Goal: Transaction & Acquisition: Obtain resource

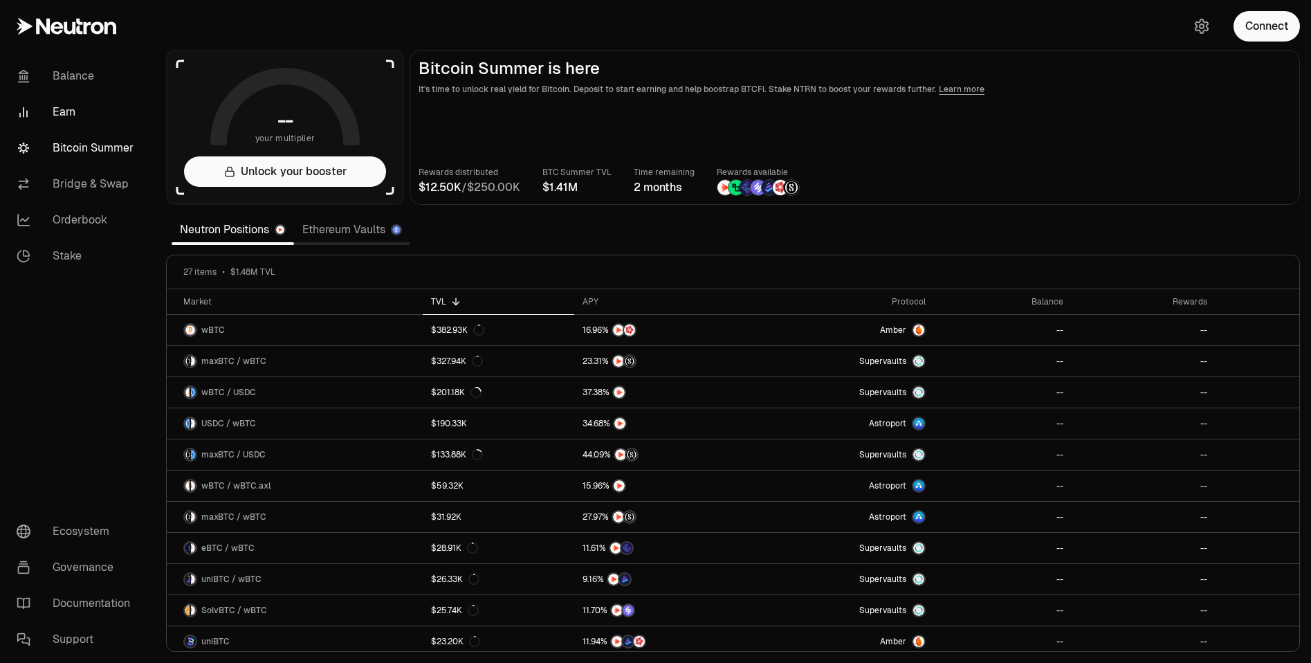
click at [62, 109] on link "Earn" at bounding box center [78, 112] width 144 height 36
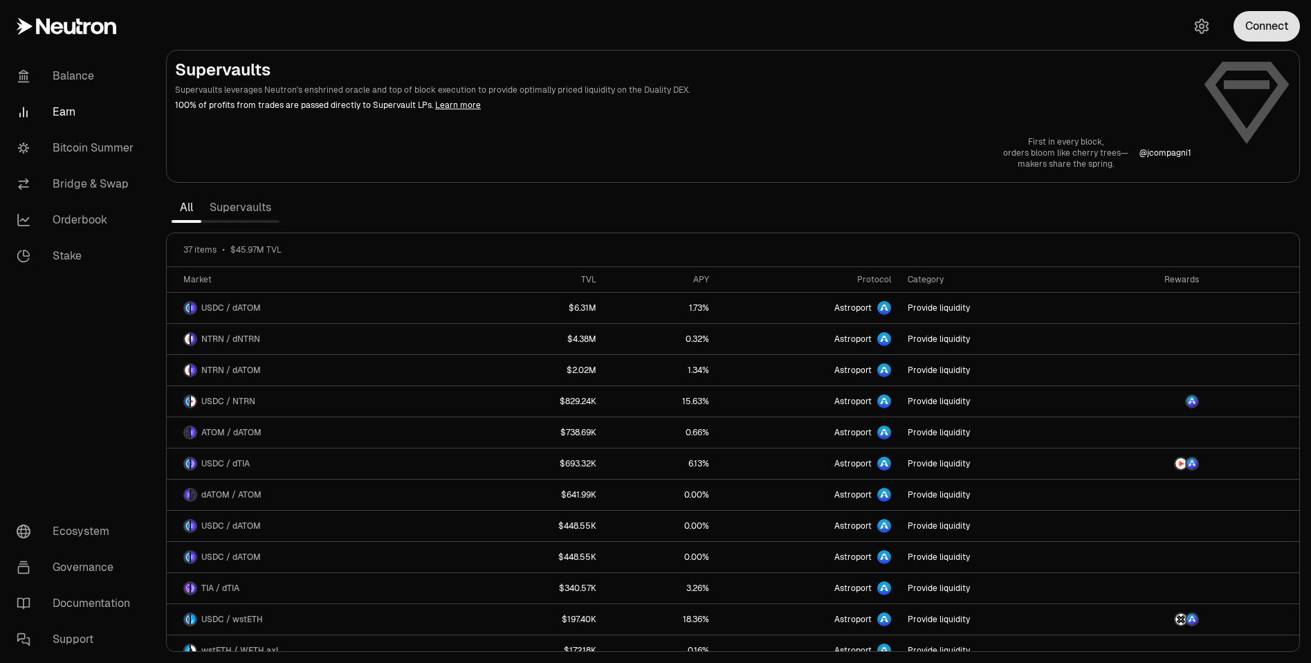
click at [1243, 28] on button "Connect" at bounding box center [1266, 26] width 66 height 30
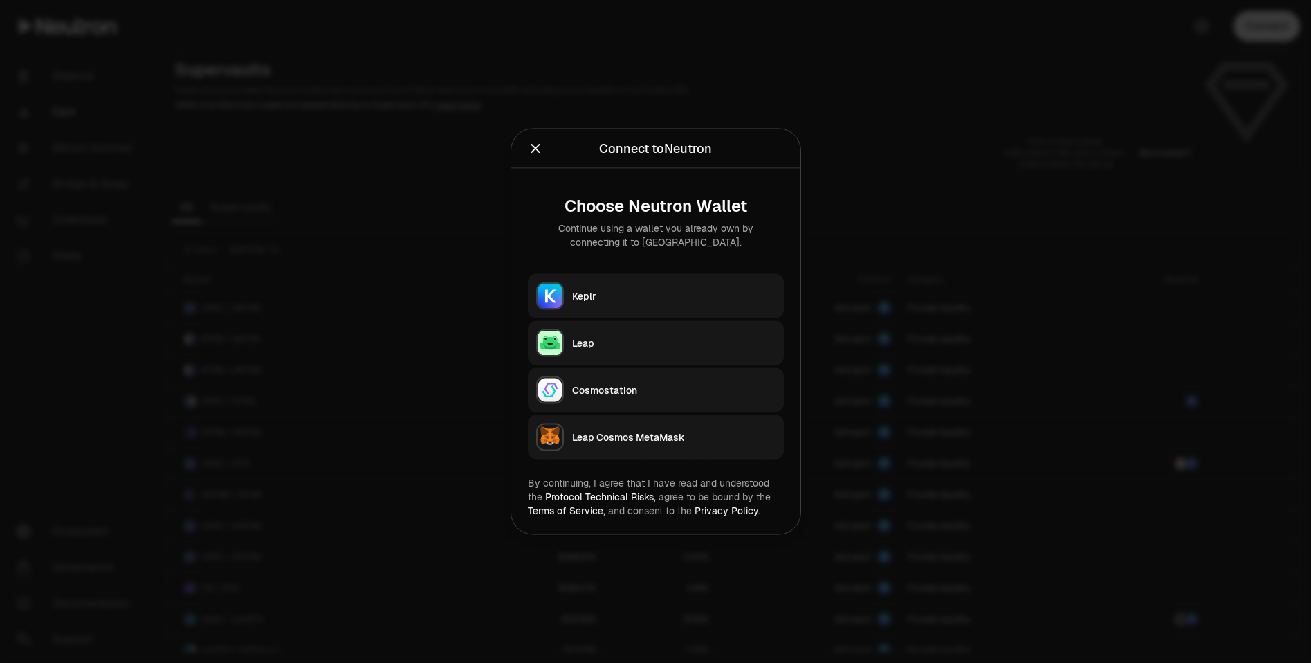
click at [607, 286] on button "Keplr" at bounding box center [656, 296] width 256 height 44
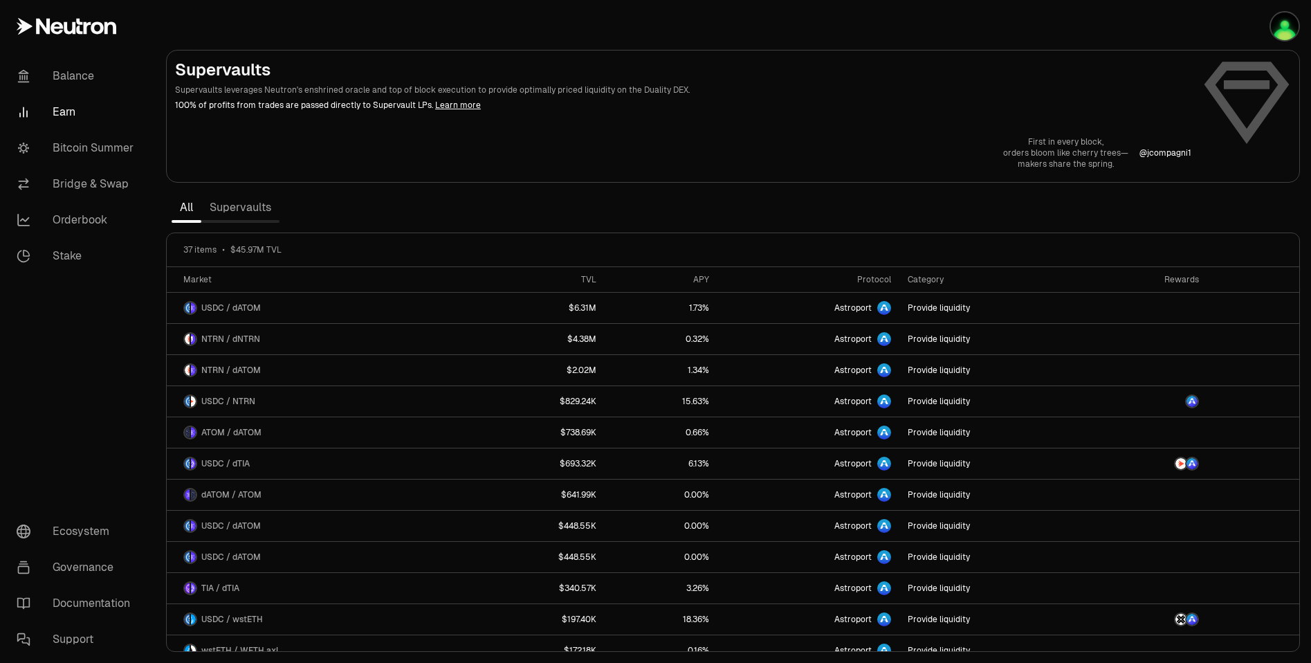
click at [241, 214] on link "Supervaults" at bounding box center [240, 208] width 78 height 28
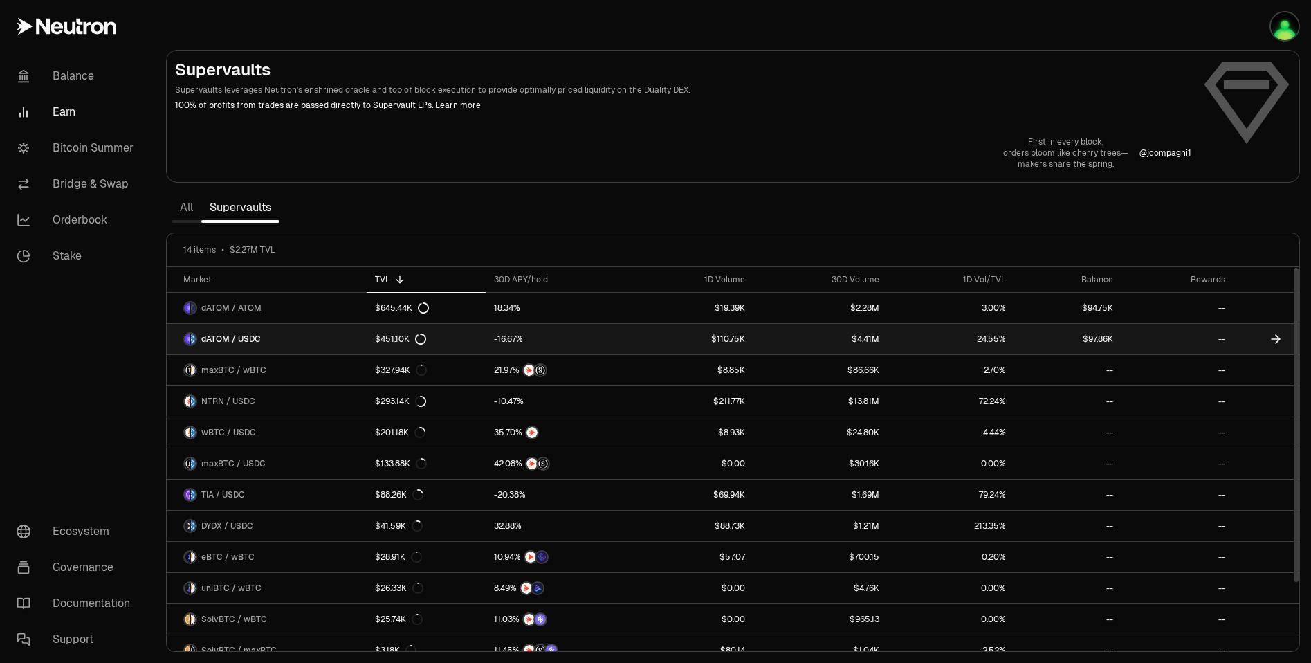
click at [296, 340] on link "dATOM / USDC" at bounding box center [267, 339] width 200 height 30
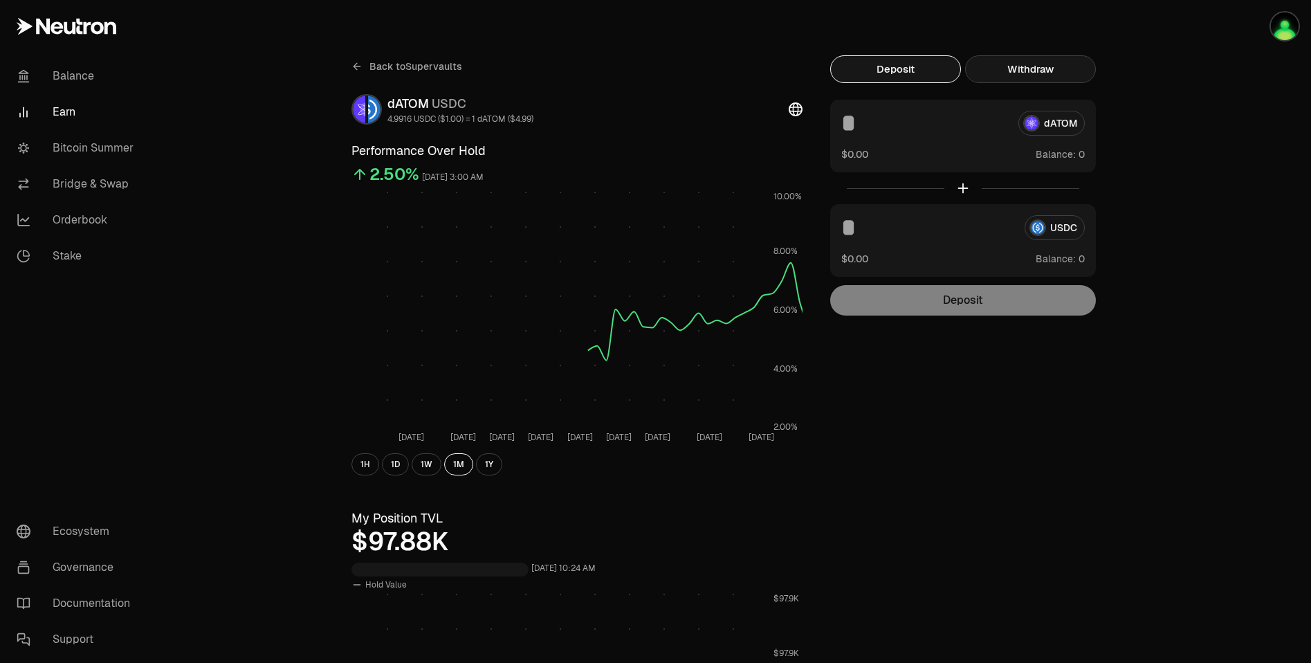
click at [1028, 72] on button "Withdraw" at bounding box center [1030, 69] width 131 height 28
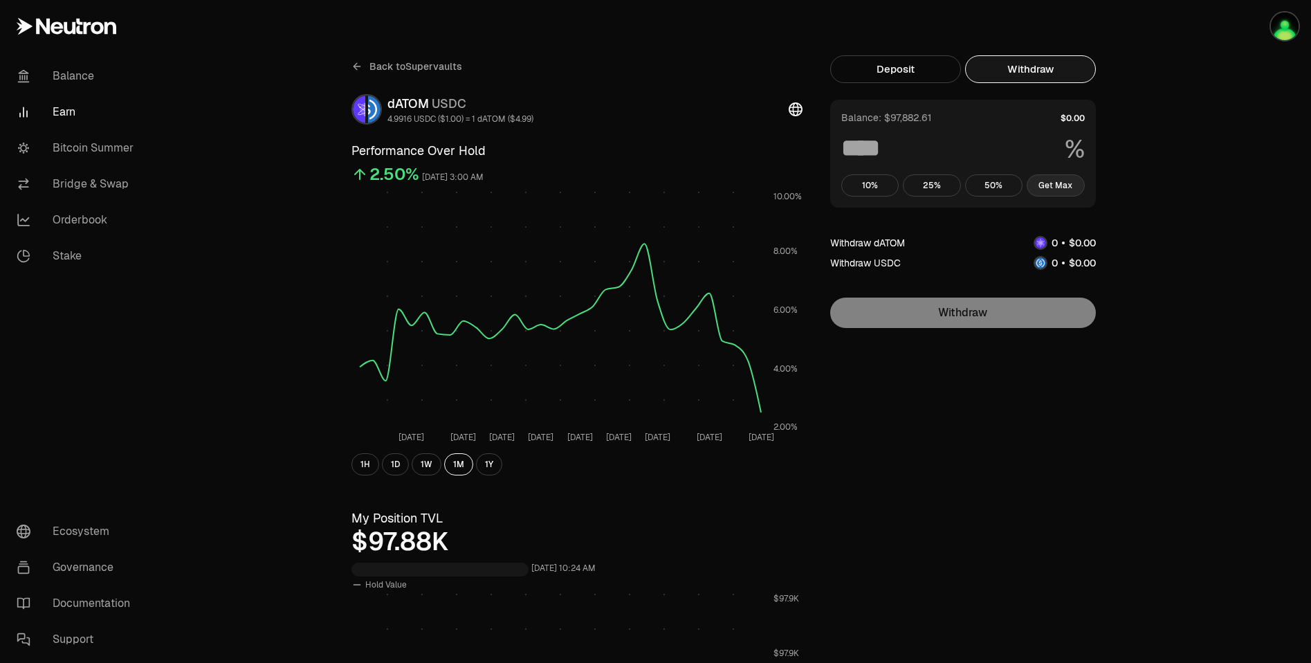
click at [1050, 185] on button "Get Max" at bounding box center [1055, 185] width 58 height 22
type input "***"
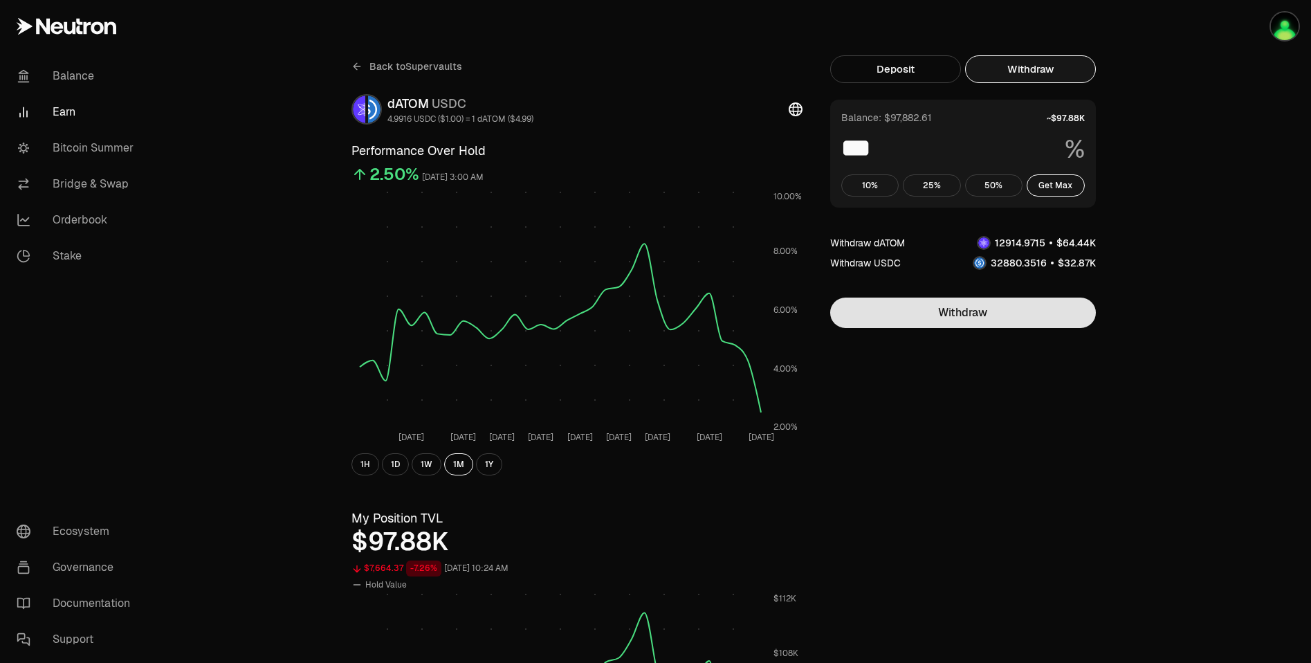
click at [981, 317] on button "Withdraw" at bounding box center [963, 312] width 266 height 30
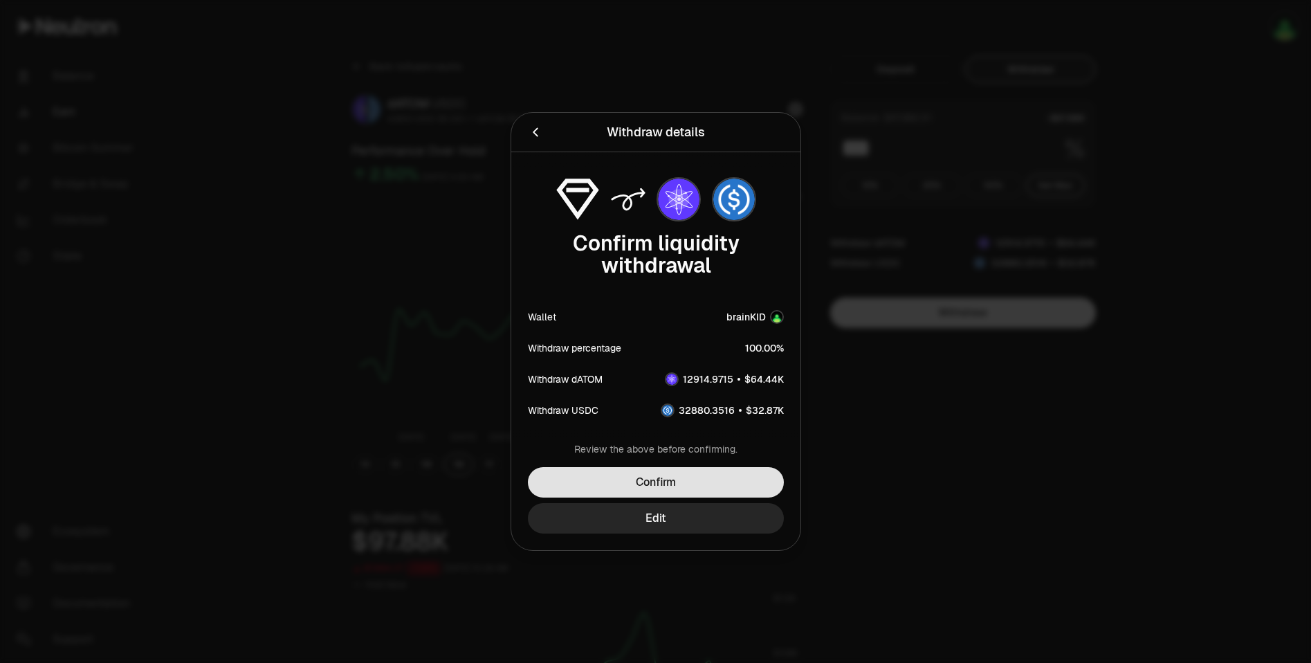
click at [698, 478] on button "Confirm" at bounding box center [656, 482] width 256 height 30
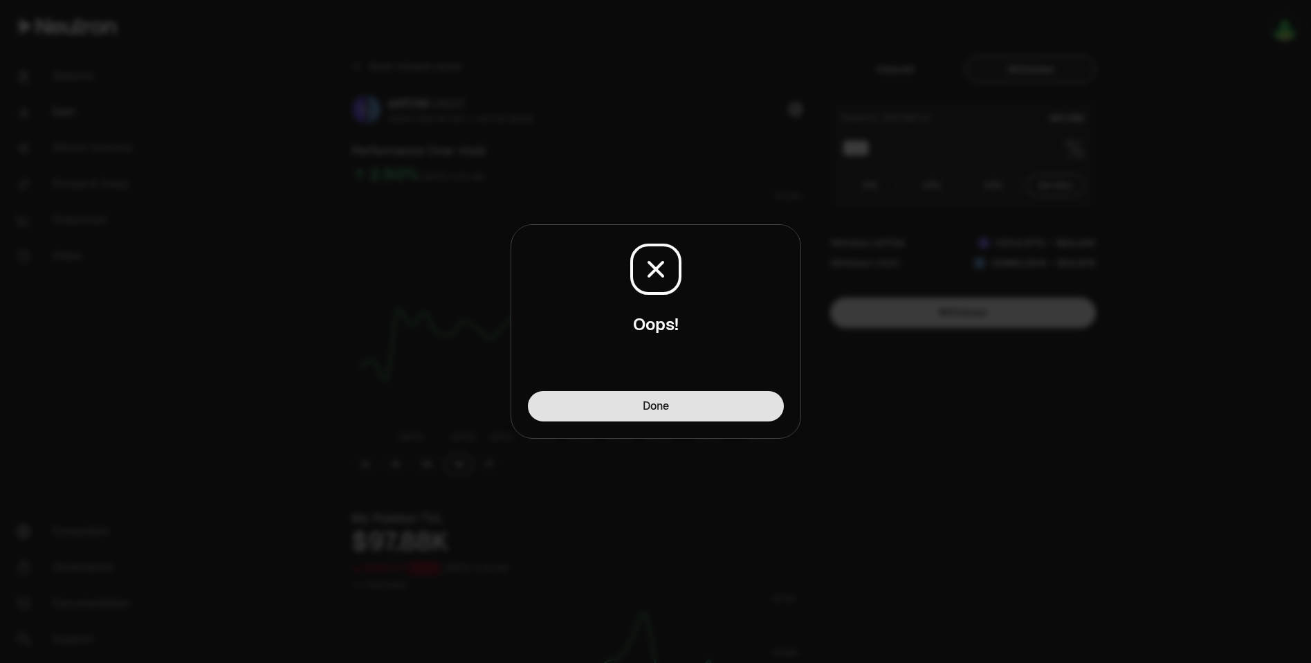
click at [714, 411] on button "Done" at bounding box center [656, 406] width 256 height 30
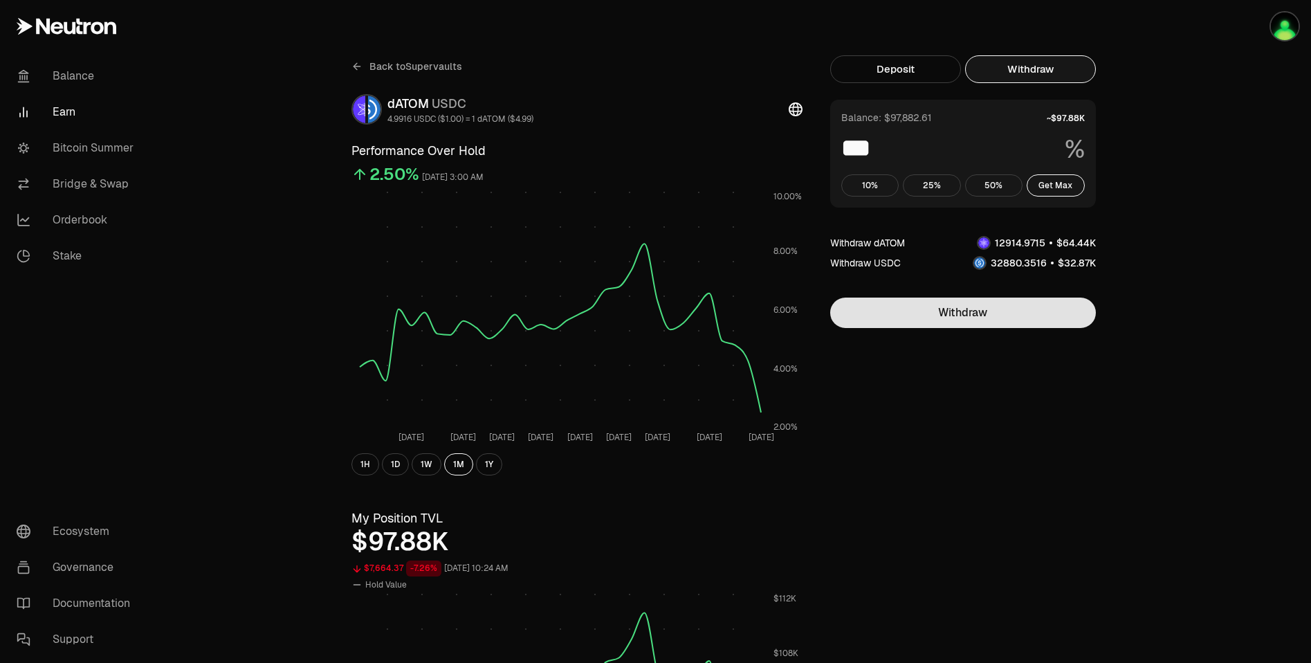
click at [943, 316] on button "Withdraw" at bounding box center [963, 312] width 266 height 30
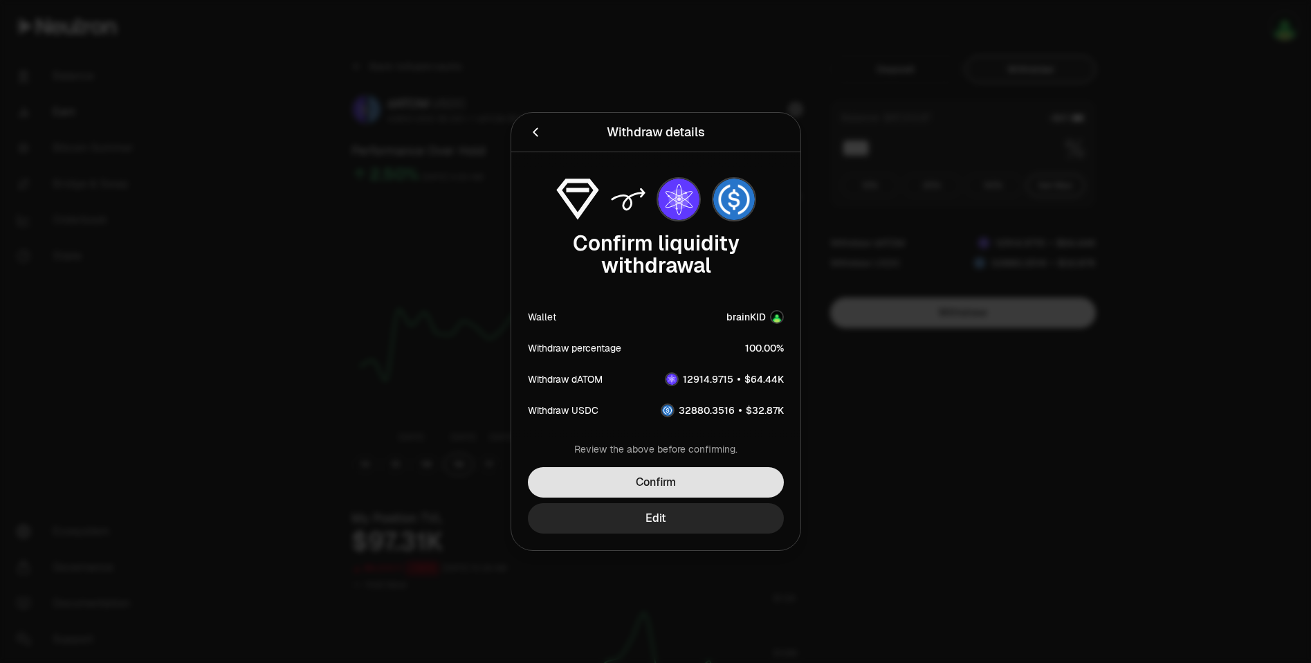
click at [702, 491] on button "Confirm" at bounding box center [656, 482] width 256 height 30
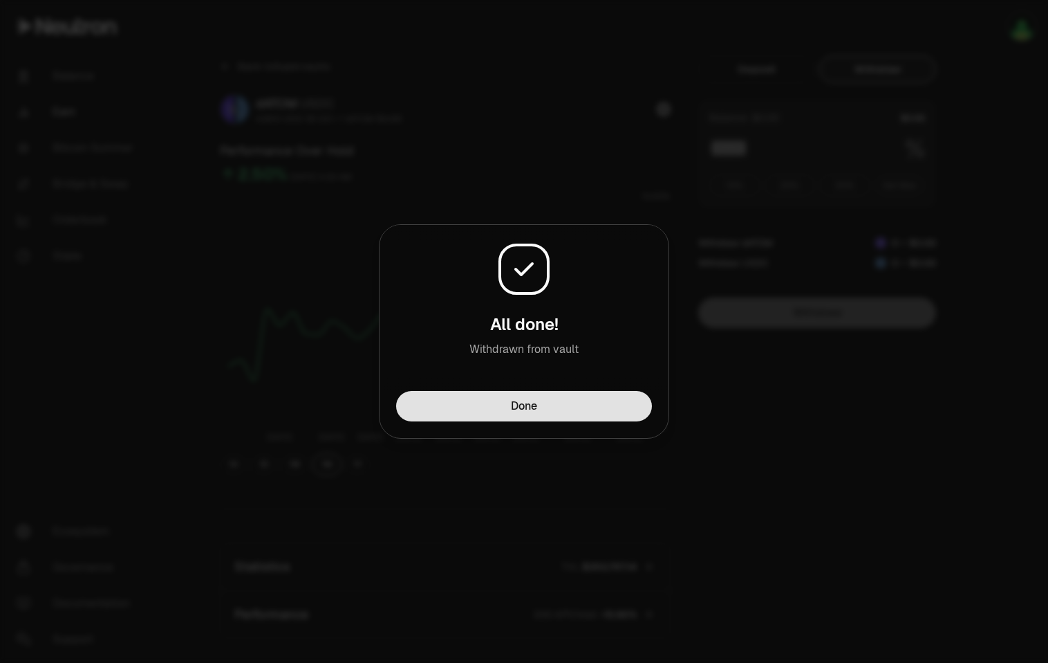
click at [471, 405] on button "Done" at bounding box center [524, 406] width 256 height 30
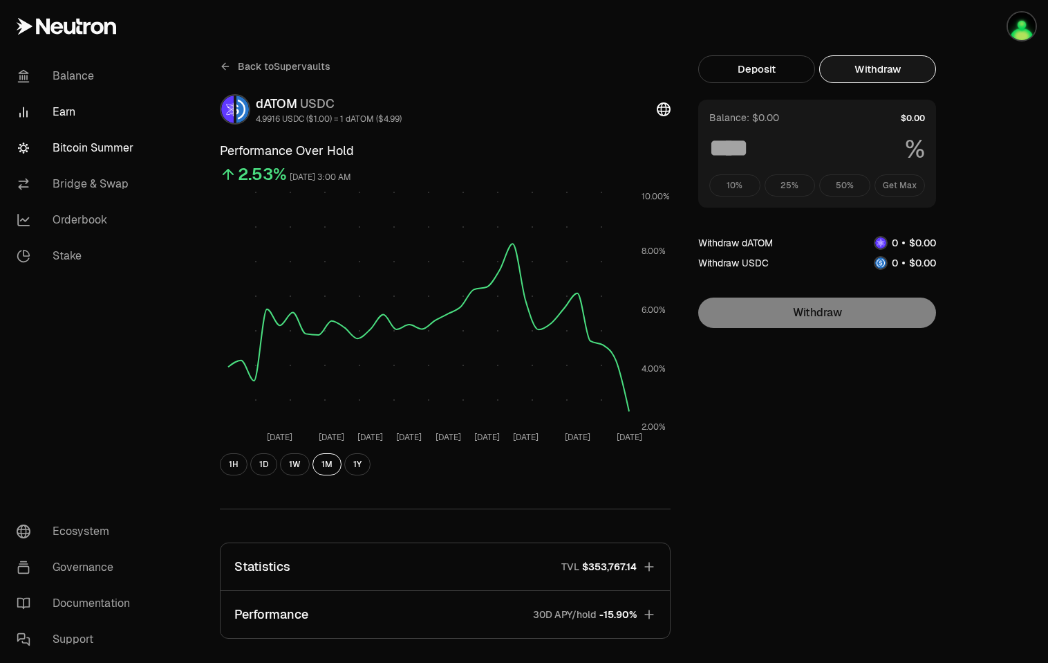
click at [84, 147] on link "Bitcoin Summer" at bounding box center [78, 148] width 144 height 36
